Goal: Task Accomplishment & Management: Use online tool/utility

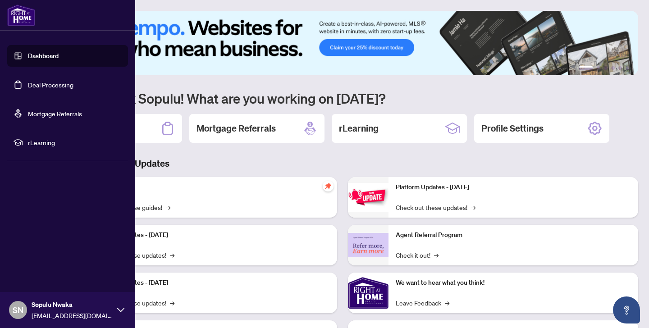
click at [45, 85] on link "Deal Processing" at bounding box center [50, 85] width 45 height 8
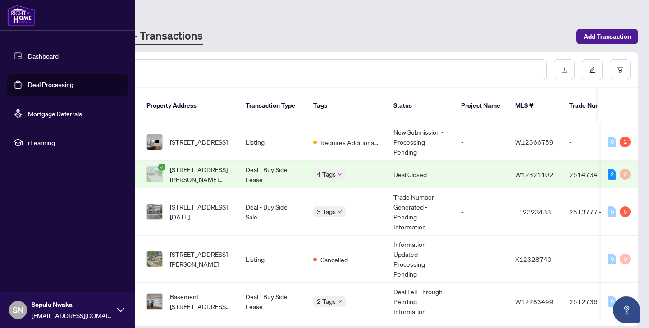
click at [47, 84] on link "Deal Processing" at bounding box center [50, 85] width 45 height 8
click at [55, 141] on span "rLearning" at bounding box center [75, 142] width 94 height 10
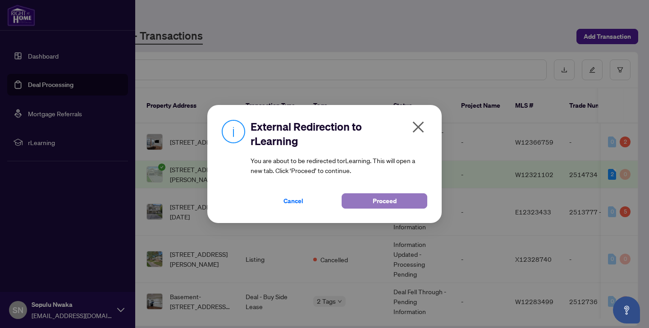
click at [395, 204] on button "Proceed" at bounding box center [384, 200] width 86 height 15
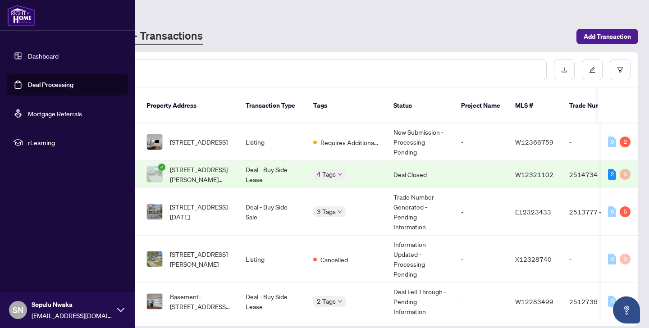
click at [73, 84] on link "Deal Processing" at bounding box center [50, 85] width 45 height 8
